Goal: Task Accomplishment & Management: Use online tool/utility

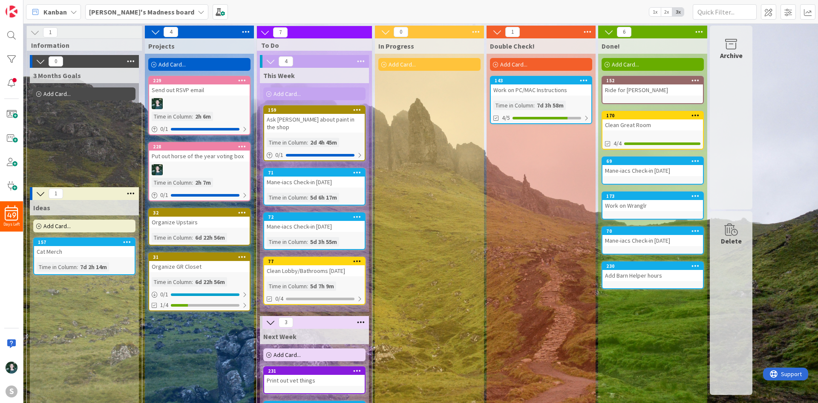
click at [198, 13] on icon at bounding box center [201, 12] width 7 height 7
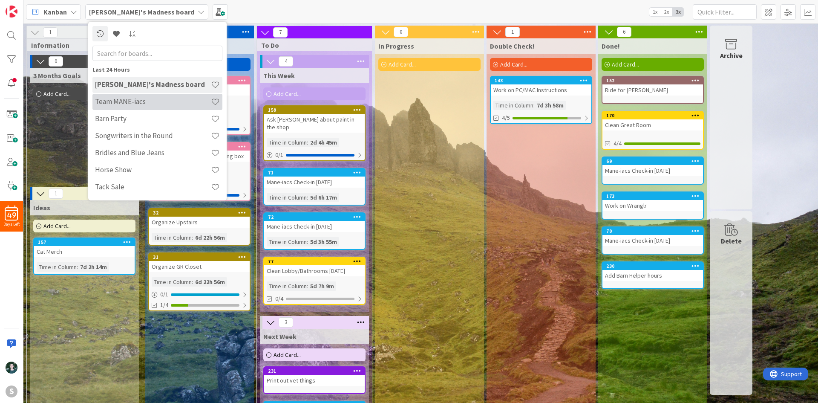
click at [162, 95] on div "Team MANE-iacs" at bounding box center [157, 102] width 130 height 16
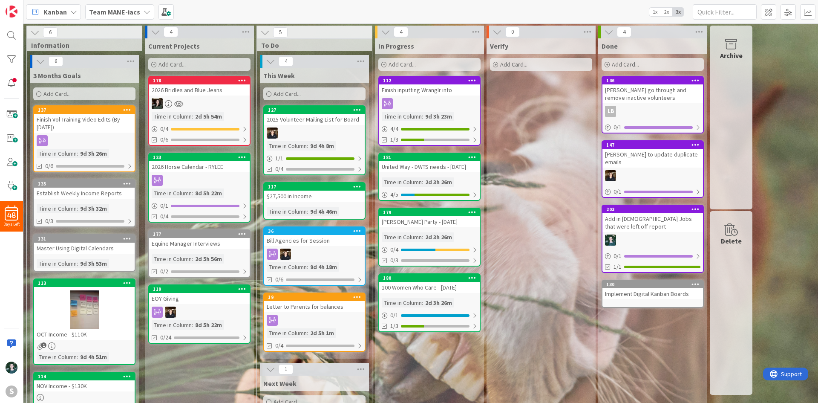
click at [215, 101] on div at bounding box center [199, 103] width 101 height 11
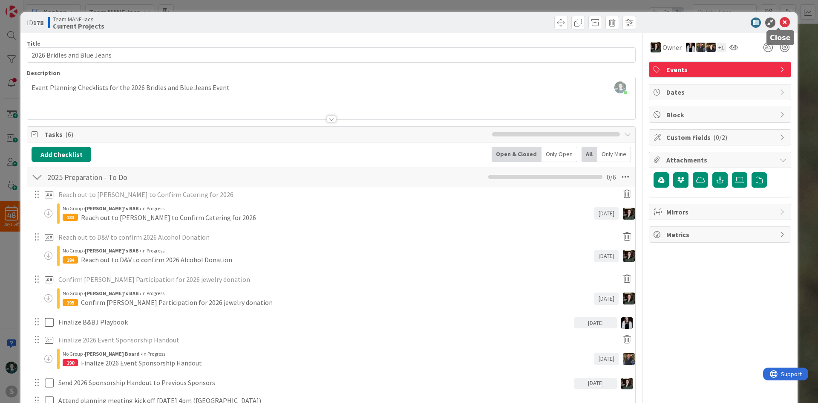
click at [780, 27] on icon at bounding box center [785, 22] width 10 height 10
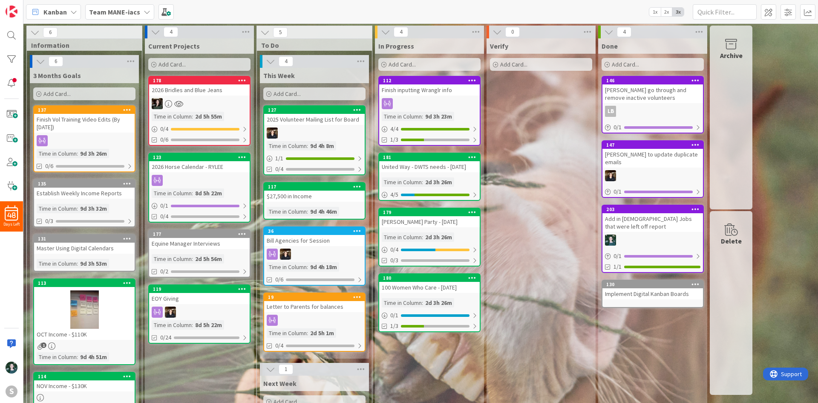
click at [144, 11] on icon at bounding box center [147, 12] width 7 height 7
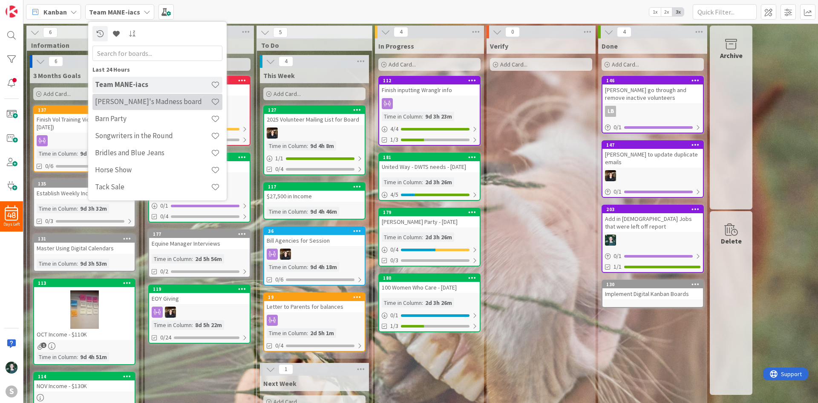
click at [155, 101] on h4 "[PERSON_NAME]'s Madness board" at bounding box center [153, 101] width 116 height 9
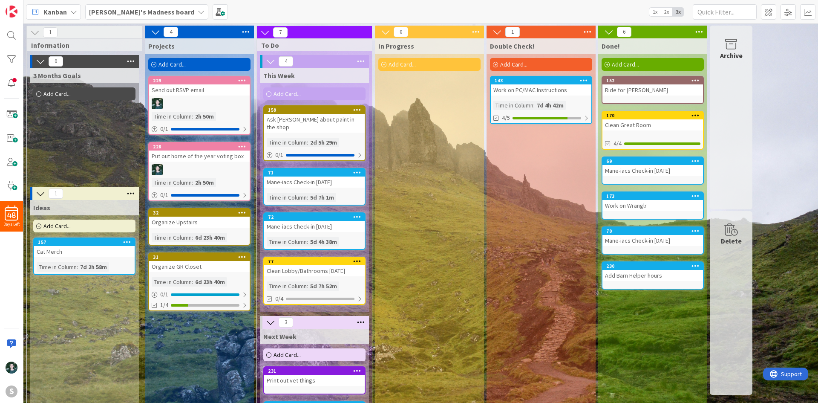
click at [213, 158] on div "Put out horse of the year voting box" at bounding box center [199, 155] width 101 height 11
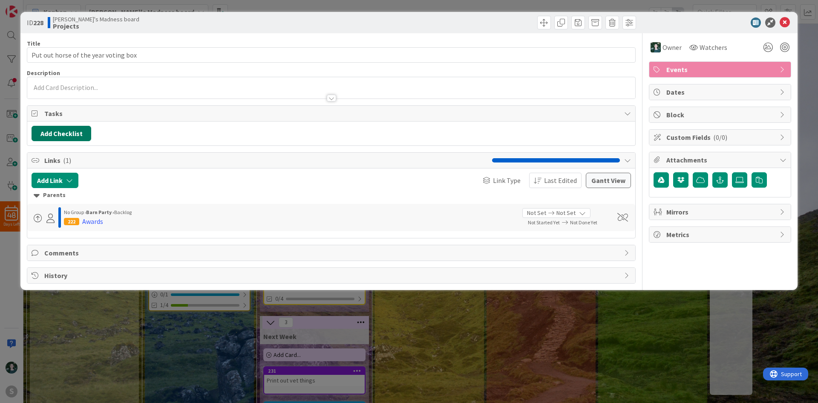
click at [86, 136] on button "Add Checklist" at bounding box center [62, 133] width 60 height 15
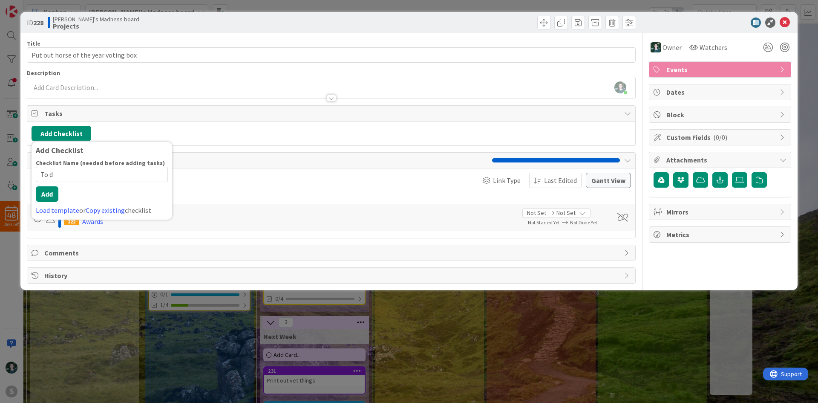
type input "To do"
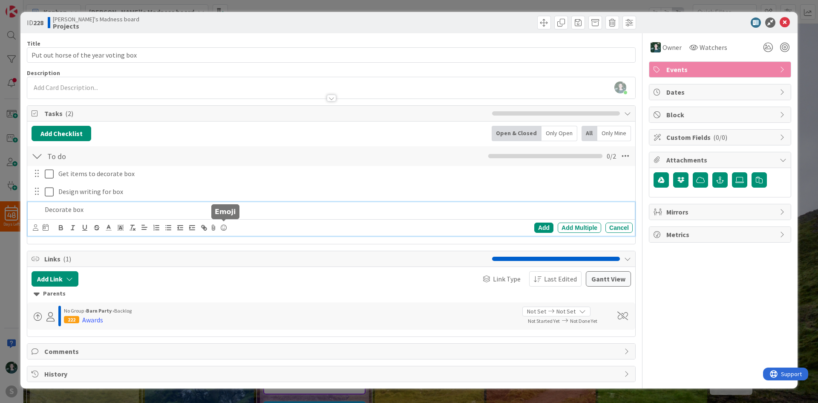
click at [222, 229] on icon at bounding box center [224, 228] width 10 height 12
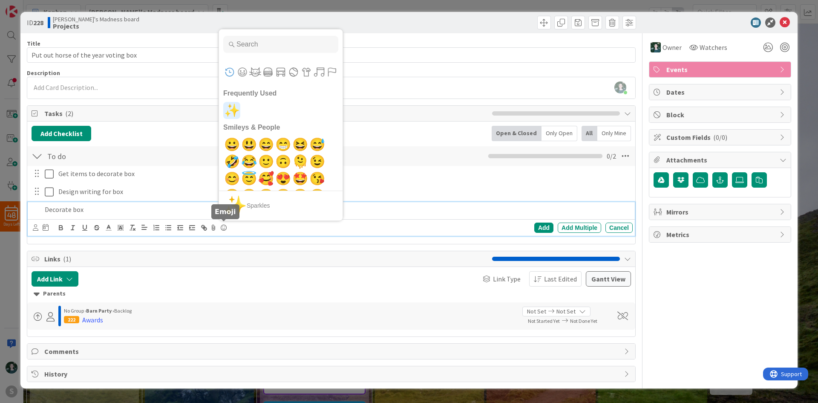
click at [234, 108] on span "✨" at bounding box center [232, 110] width 20 height 17
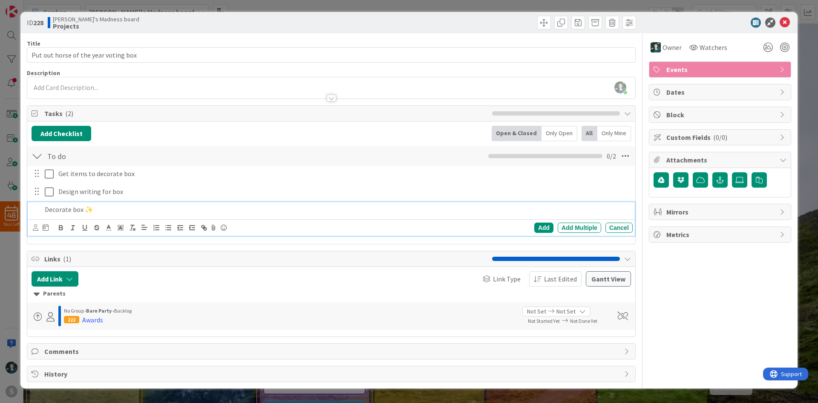
click at [234, 108] on div "Tasks ( 2 )" at bounding box center [331, 114] width 608 height 16
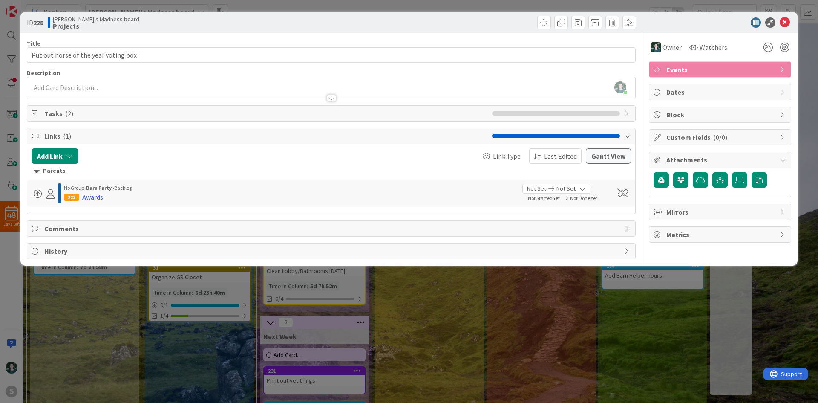
click at [105, 111] on span "Tasks ( 2 )" at bounding box center [266, 113] width 444 height 10
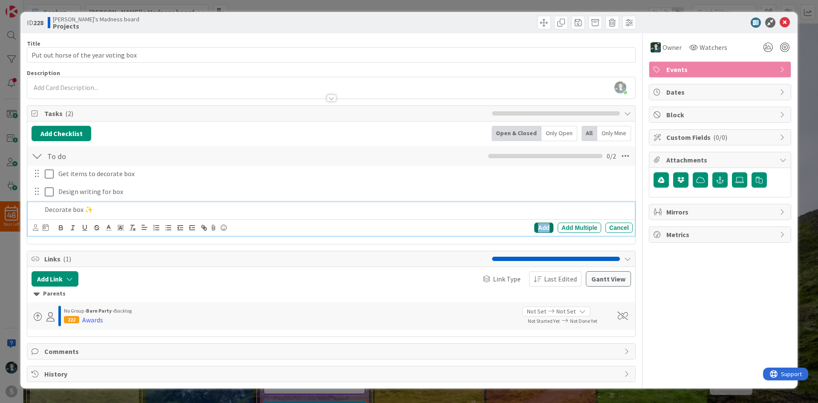
click at [536, 228] on div "Add" at bounding box center [543, 227] width 19 height 10
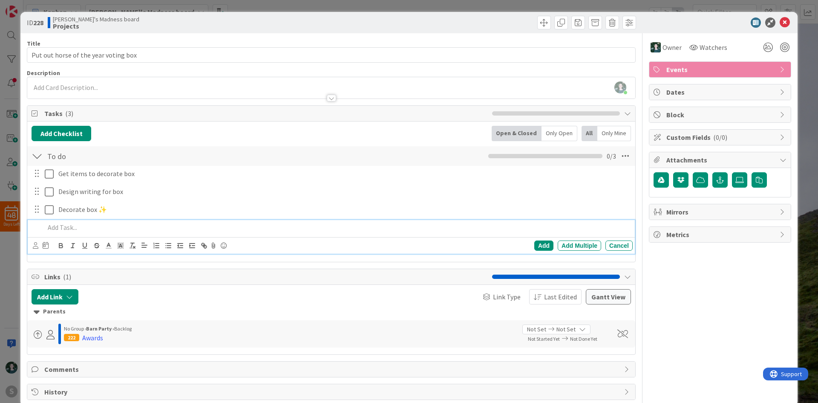
click at [139, 231] on p at bounding box center [337, 227] width 585 height 10
click at [534, 245] on div "Add" at bounding box center [543, 245] width 19 height 10
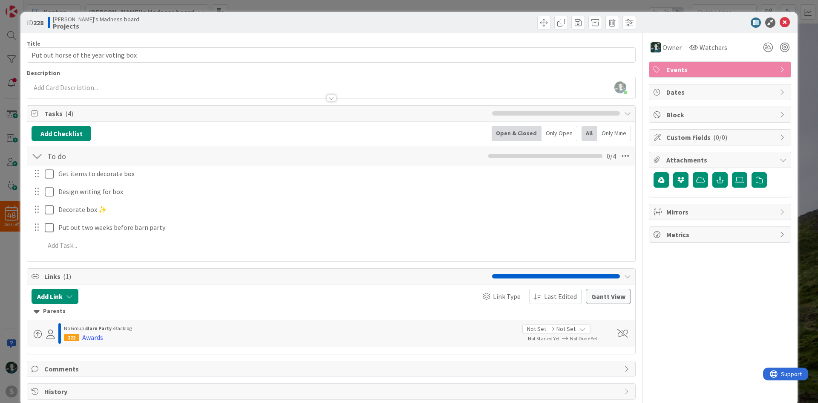
click at [775, 17] on div "ID 228 [PERSON_NAME]'s Madness board Projects" at bounding box center [408, 22] width 777 height 21
click at [780, 23] on icon at bounding box center [785, 22] width 10 height 10
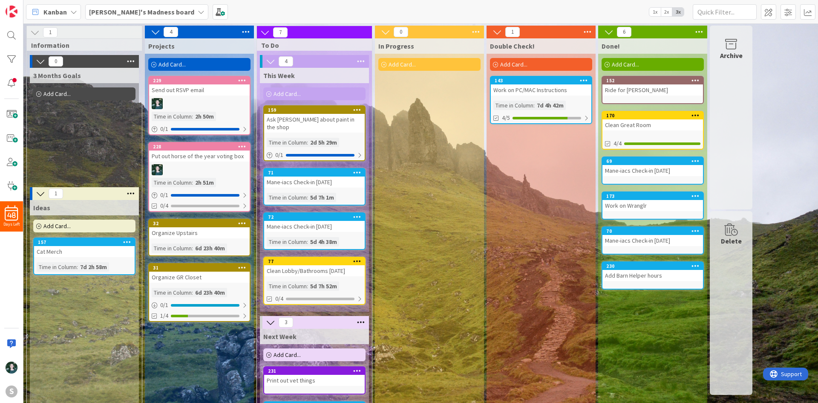
click at [156, 8] on div "[PERSON_NAME]'s Madness board" at bounding box center [146, 11] width 123 height 15
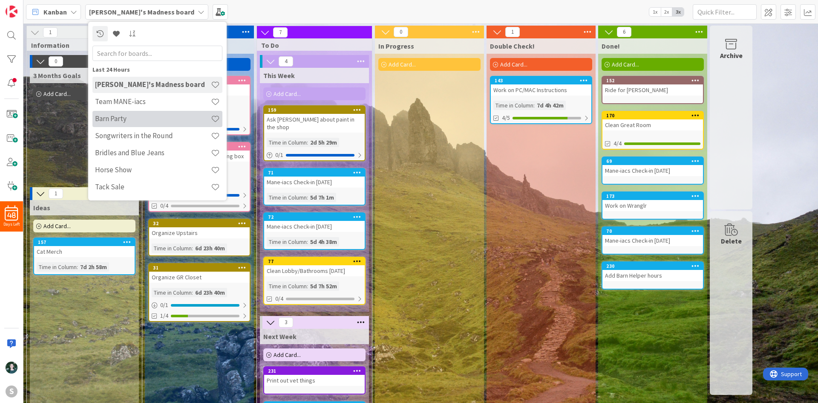
click at [166, 116] on h4 "Barn Party" at bounding box center [153, 118] width 116 height 9
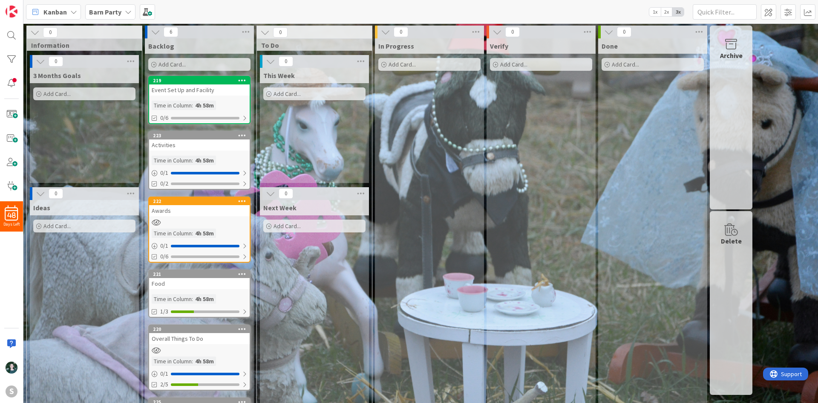
click at [159, 45] on span "Backlog" at bounding box center [161, 46] width 26 height 9
click at [248, 26] on icon at bounding box center [245, 32] width 11 height 13
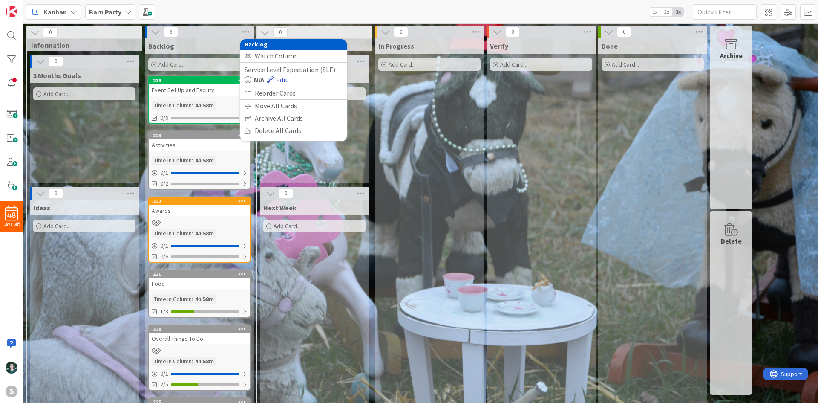
click at [281, 79] on link "Edit" at bounding box center [277, 80] width 21 height 10
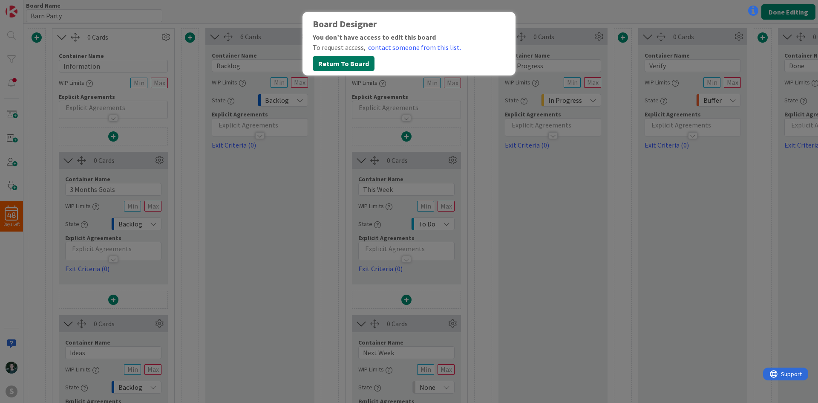
click at [365, 66] on button "Return To Board" at bounding box center [344, 63] width 62 height 15
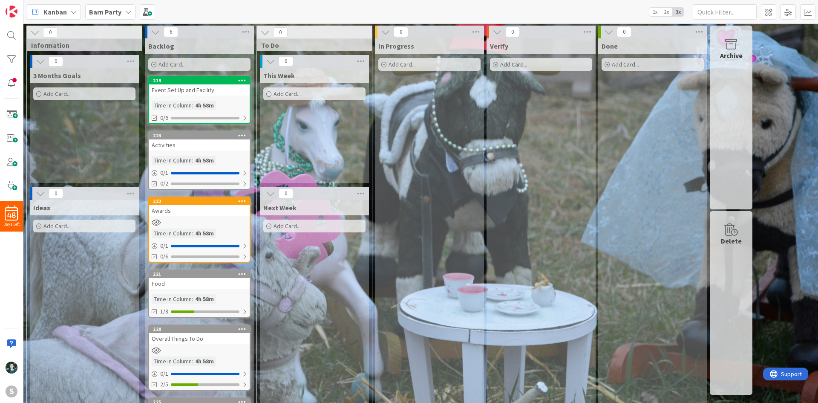
click at [104, 14] on b "Barn Party" at bounding box center [105, 12] width 32 height 9
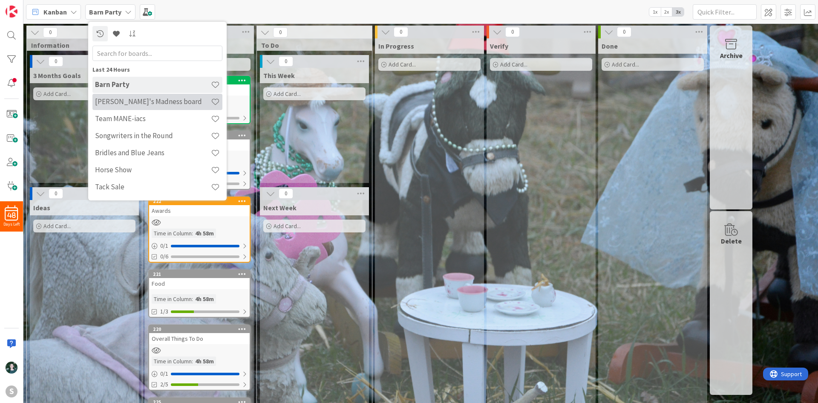
click at [180, 103] on h4 "[PERSON_NAME]'s Madness board" at bounding box center [153, 101] width 116 height 9
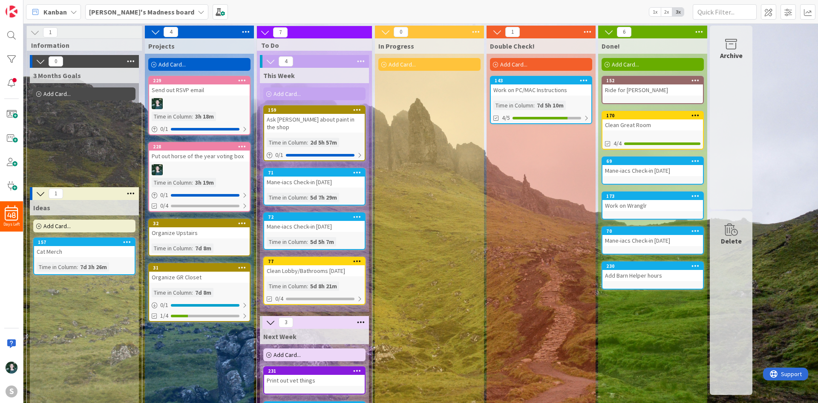
click at [189, 89] on div "Send out RSVP email" at bounding box center [199, 89] width 101 height 11
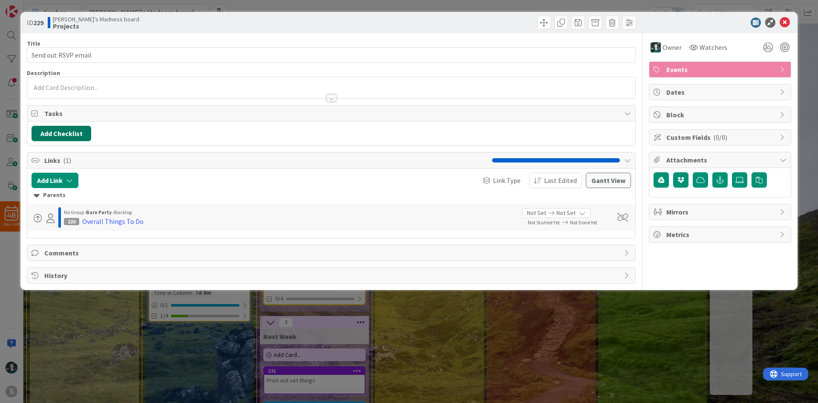
click at [71, 130] on button "Add Checklist" at bounding box center [62, 133] width 60 height 15
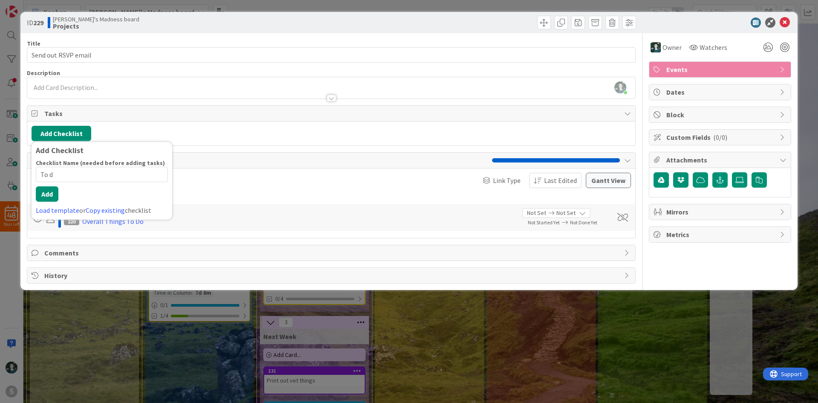
type input "To do"
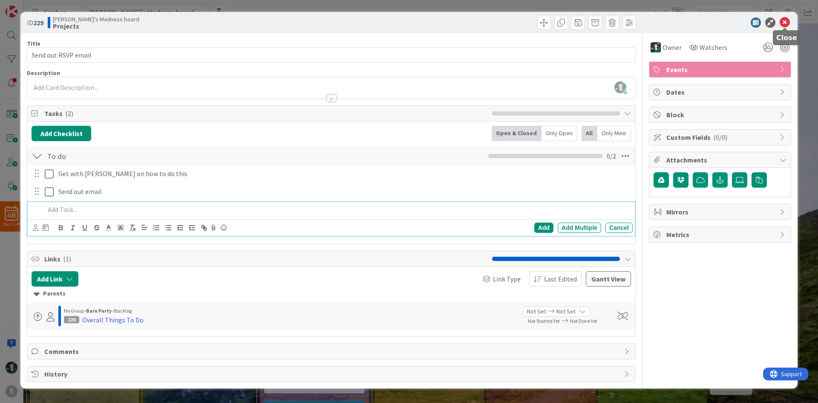
click at [786, 23] on icon at bounding box center [785, 22] width 10 height 10
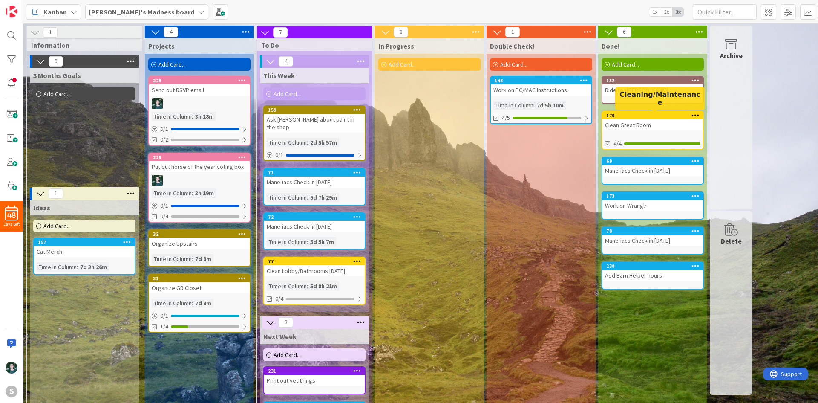
click at [647, 116] on div "170" at bounding box center [655, 116] width 97 height 6
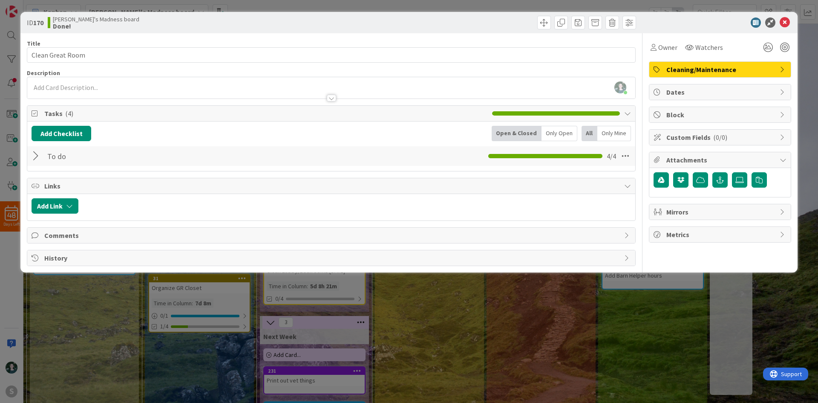
click at [39, 156] on div at bounding box center [37, 155] width 11 height 15
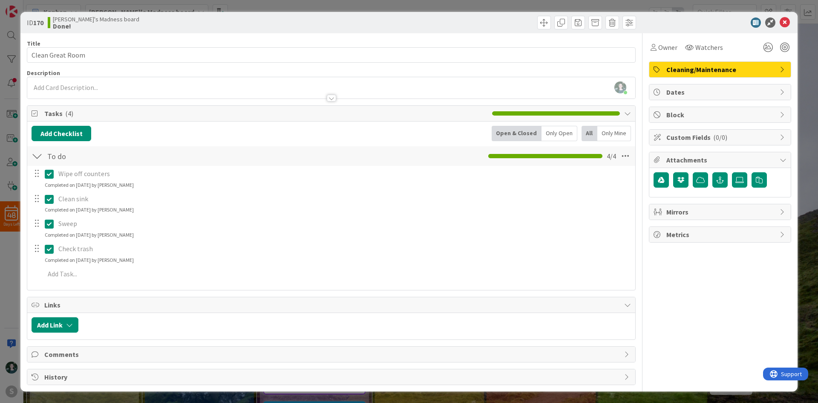
click at [51, 173] on icon at bounding box center [49, 174] width 9 height 10
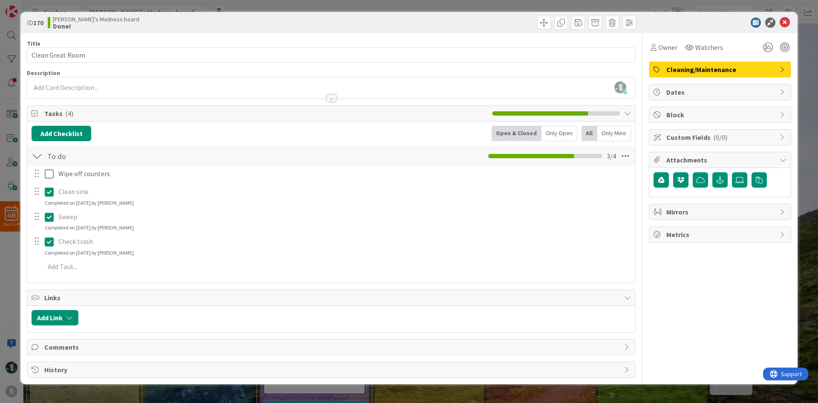
click at [48, 209] on div "Wipe off counters Update Cancel Clean sink Update Cancel Completed on [DATE] by…" at bounding box center [332, 222] width 600 height 112
click at [54, 220] on button at bounding box center [50, 217] width 10 height 14
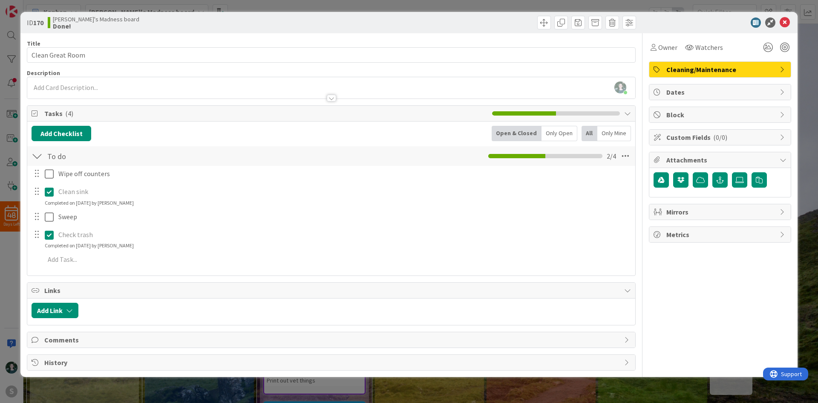
click at [50, 195] on icon at bounding box center [49, 192] width 9 height 10
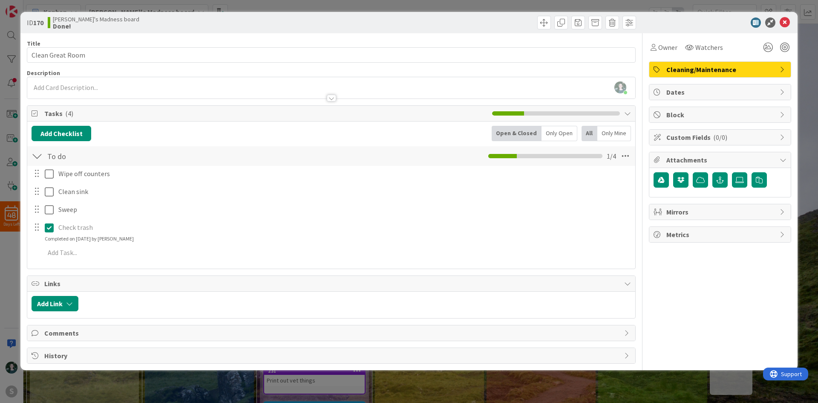
drag, startPoint x: 50, startPoint y: 245, endPoint x: 65, endPoint y: 246, distance: 15.3
click at [50, 245] on div "Wipe off counters Update Cancel Clean sink Update Cancel Sweep Update Cancel Ch…" at bounding box center [332, 215] width 600 height 98
click at [45, 222] on button at bounding box center [50, 228] width 10 height 14
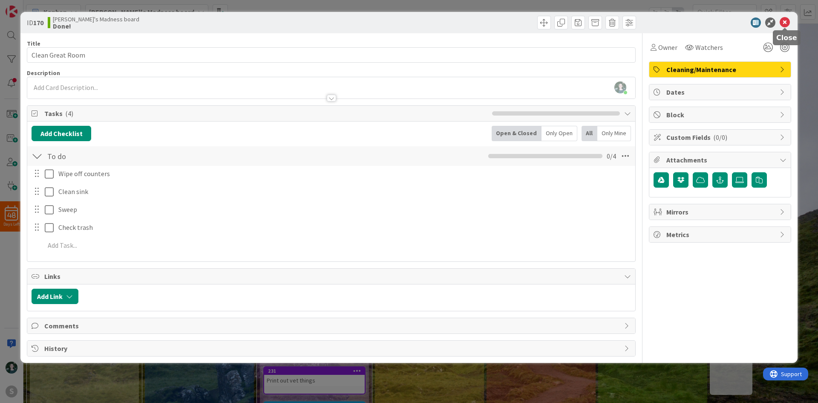
click at [785, 19] on icon at bounding box center [785, 22] width 10 height 10
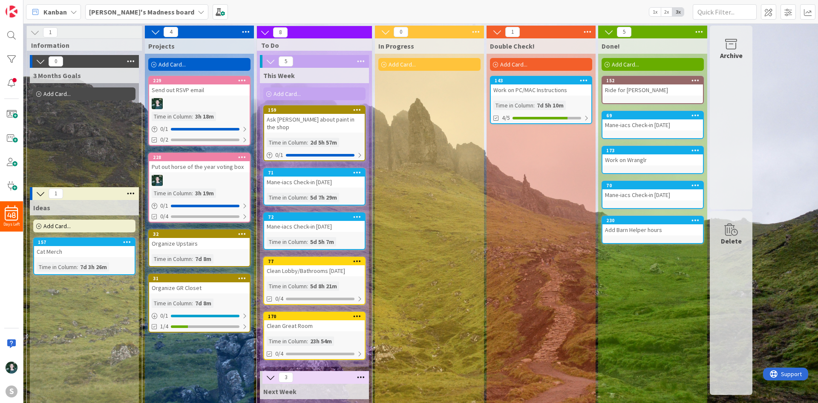
click at [142, 14] on b "[PERSON_NAME]'s Madness board" at bounding box center [141, 12] width 105 height 9
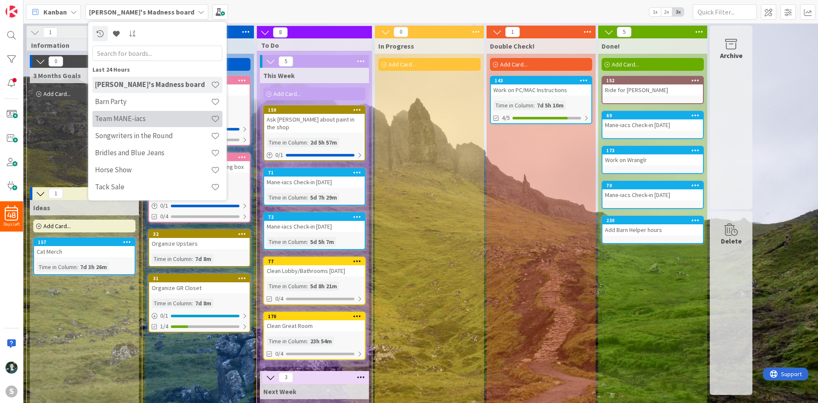
click at [153, 118] on h4 "Team MANE-iacs" at bounding box center [153, 118] width 116 height 9
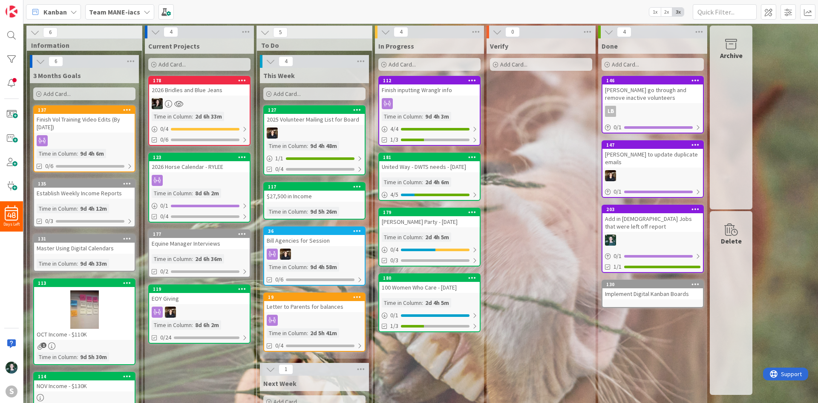
click at [202, 90] on div "2026 Bridles and Blue Jeans" at bounding box center [199, 89] width 101 height 11
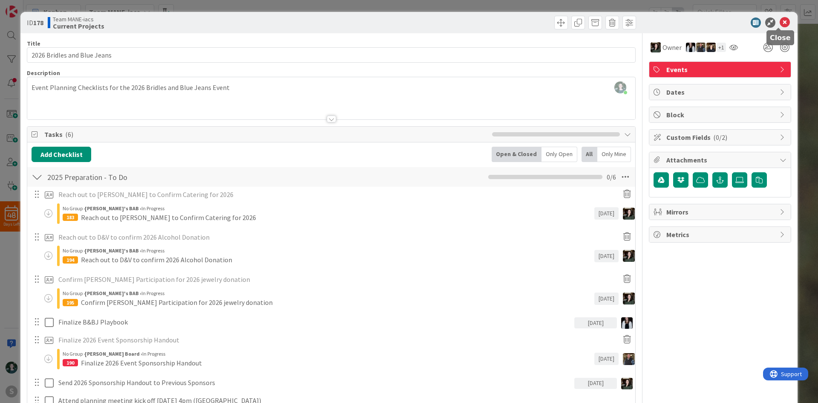
click at [780, 21] on icon at bounding box center [785, 22] width 10 height 10
